Goal: Subscribe to service/newsletter

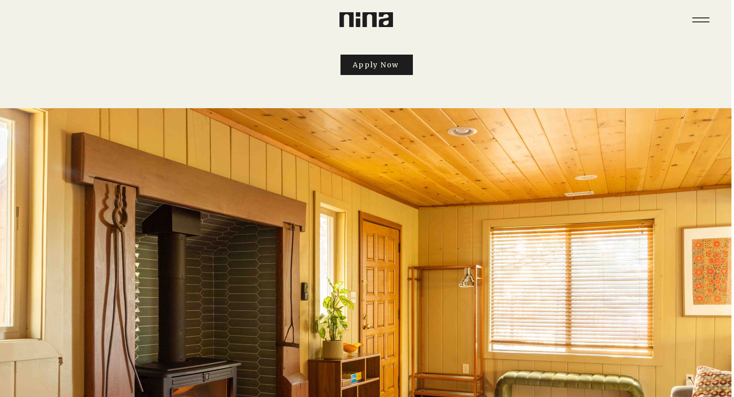
scroll to position [0, 3]
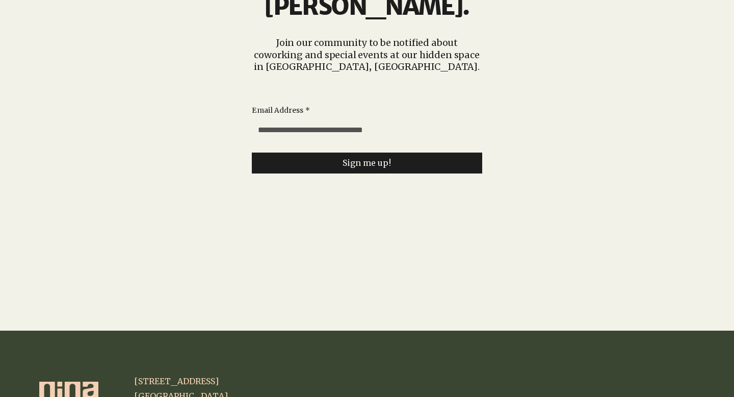
scroll to position [2635, 0]
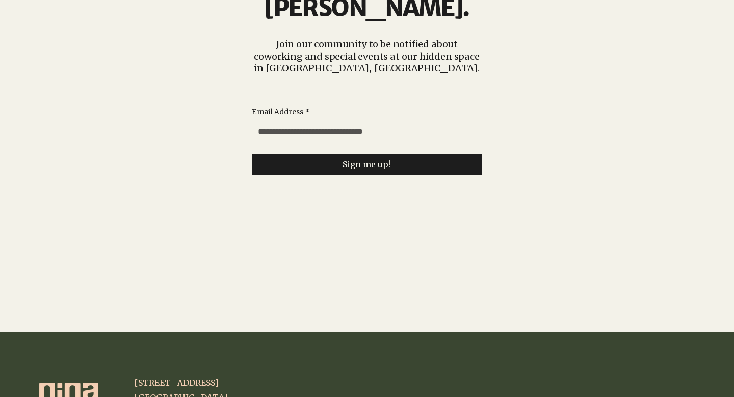
click at [314, 121] on input "Email Address *" at bounding box center [364, 131] width 224 height 20
type input "**********"
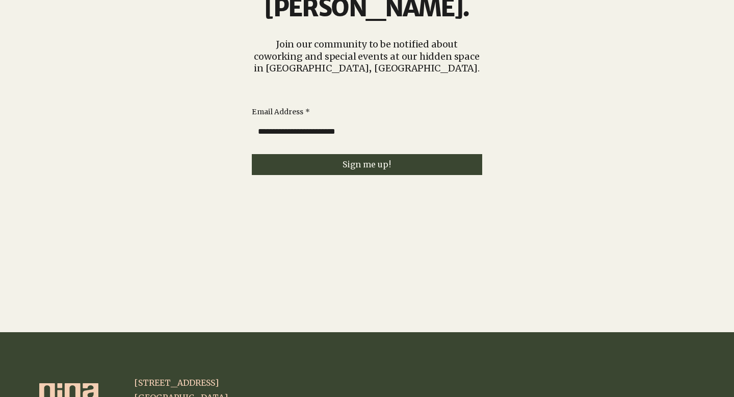
click at [332, 154] on button "Sign me up!" at bounding box center [367, 164] width 231 height 21
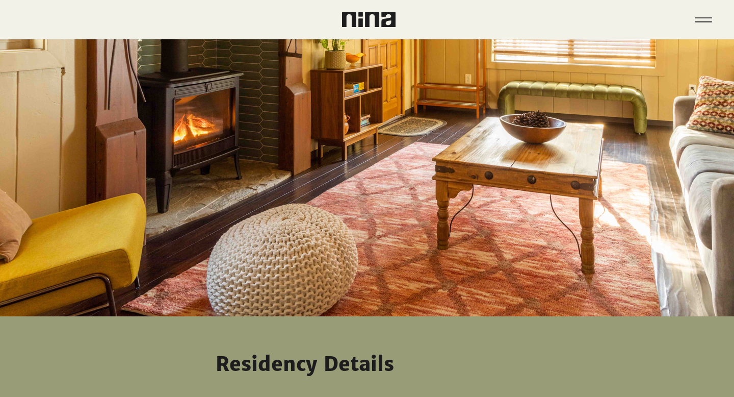
scroll to position [547, 0]
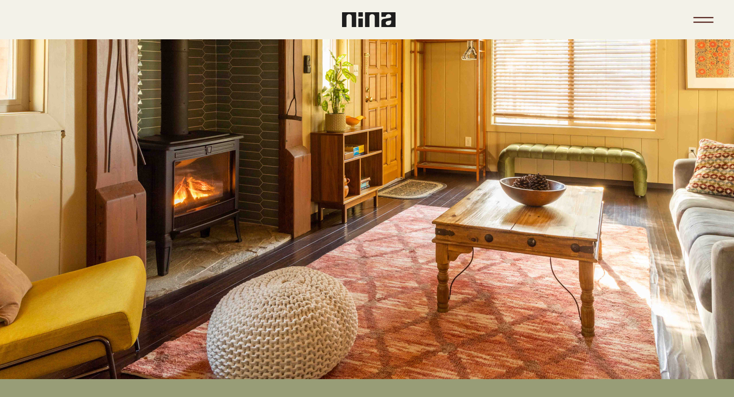
click at [709, 18] on icon "Menu" at bounding box center [704, 20] width 36 height 36
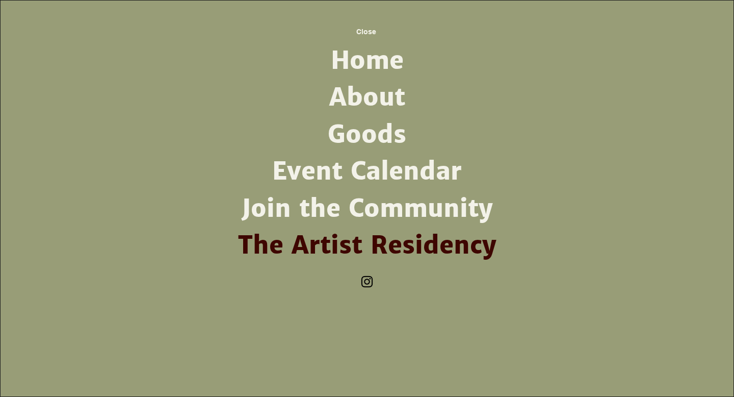
click at [363, 90] on link "About" at bounding box center [367, 97] width 266 height 37
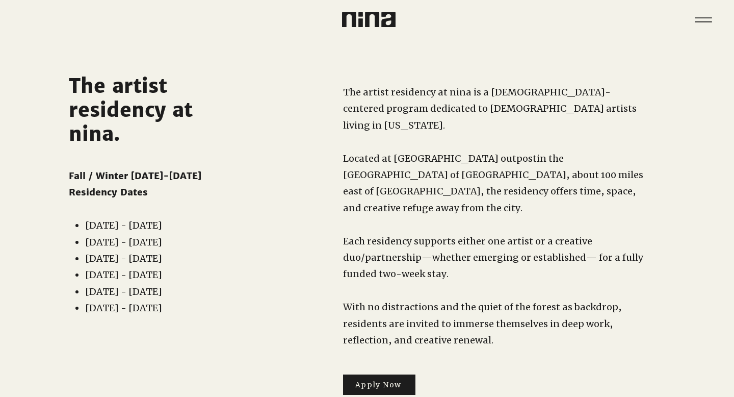
scroll to position [547, 0]
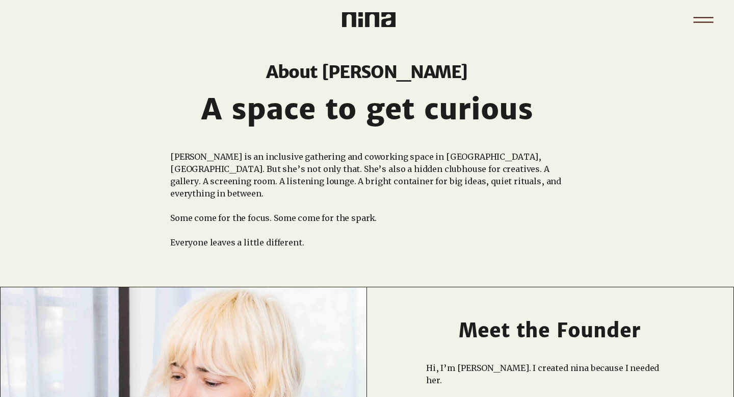
click at [699, 17] on icon "Menu" at bounding box center [704, 17] width 20 height 1
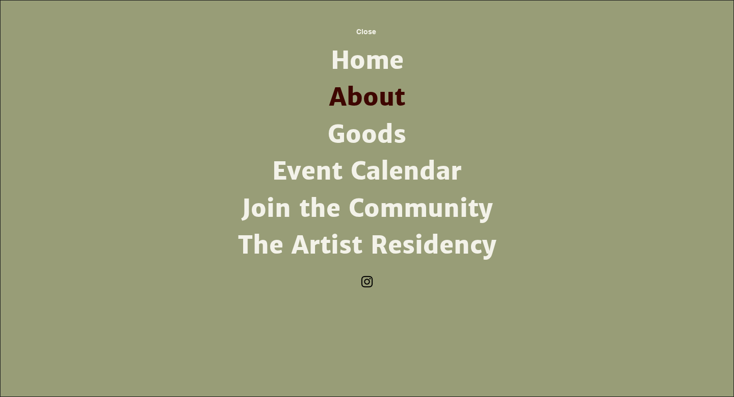
click at [413, 168] on link "Event Calendar" at bounding box center [367, 171] width 266 height 37
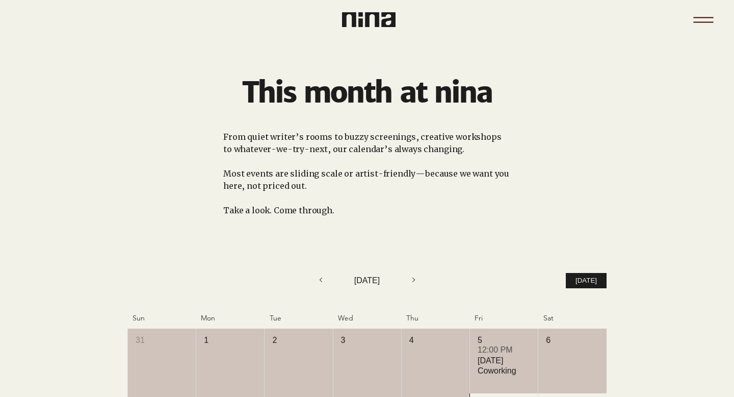
click at [696, 21] on icon "Menu" at bounding box center [704, 21] width 20 height 1
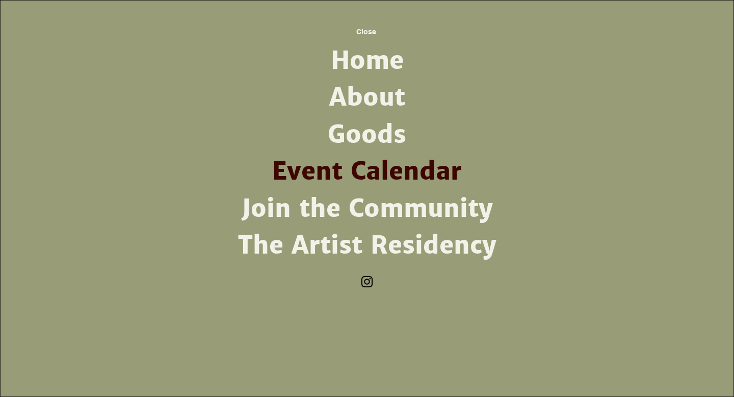
click at [448, 240] on link "The Artist Residency" at bounding box center [367, 245] width 266 height 37
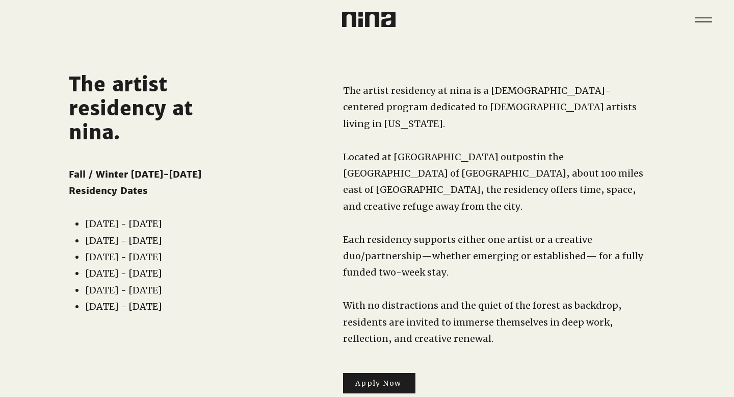
scroll to position [6, 0]
